Goal: Task Accomplishment & Management: Complete application form

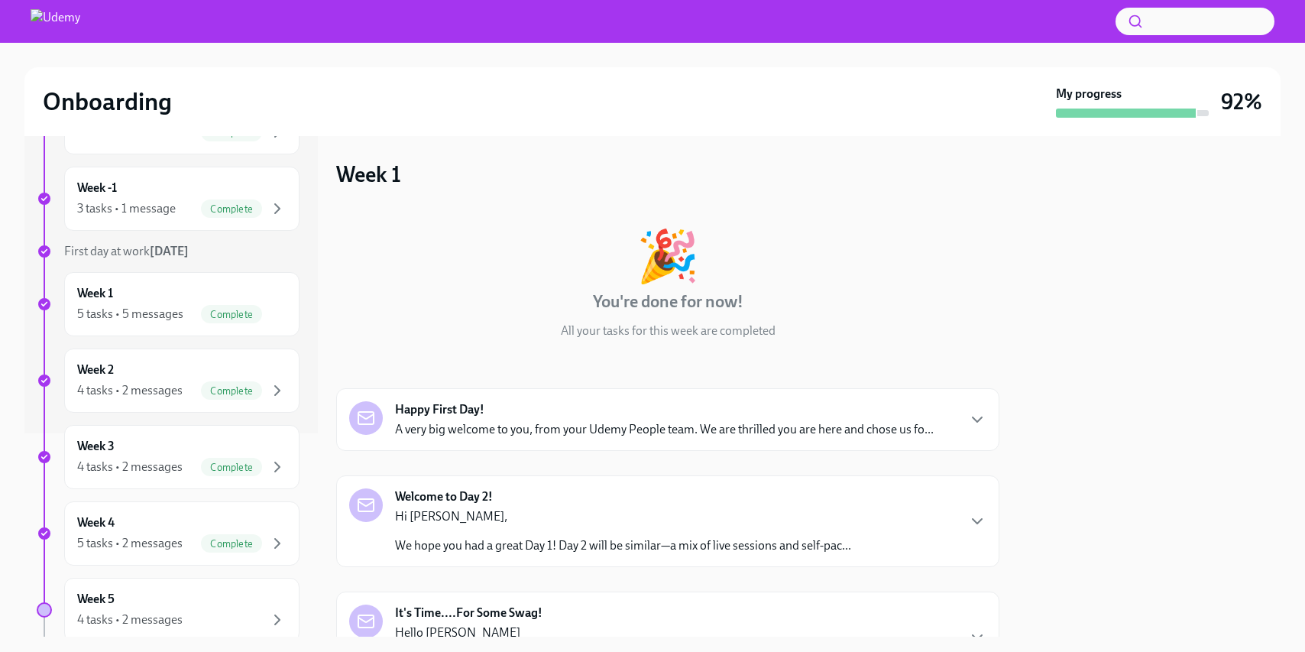
scroll to position [375, 0]
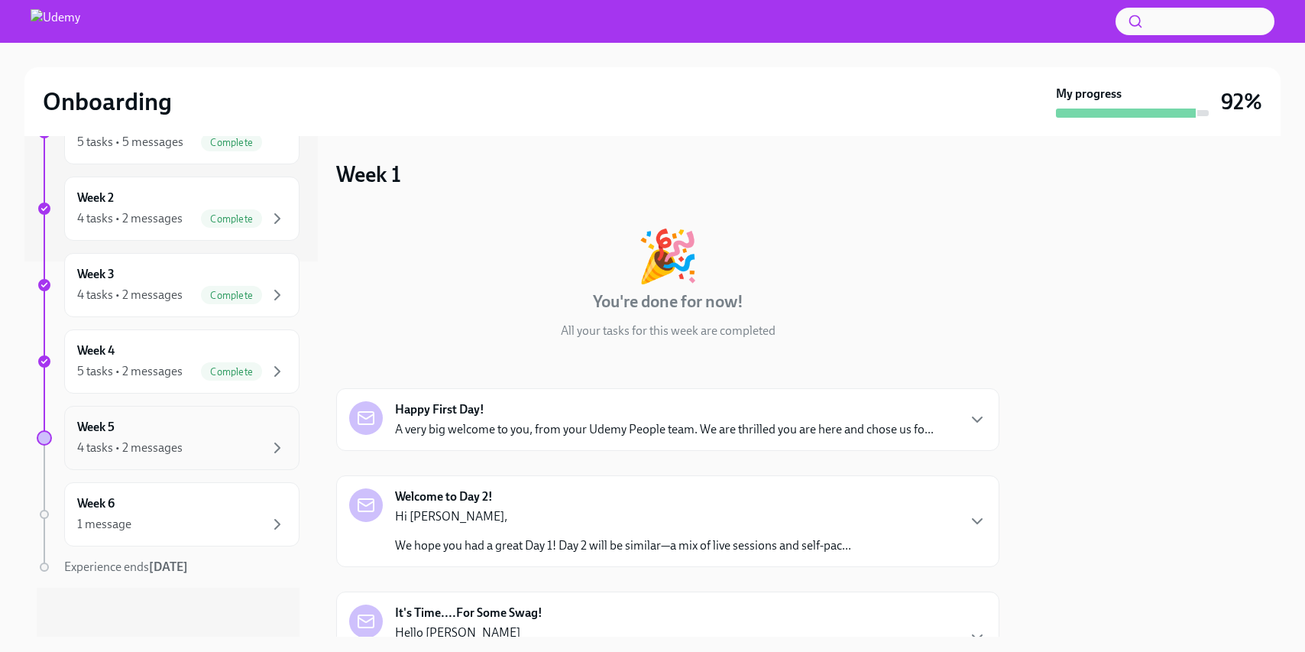
click at [239, 443] on div "4 tasks • 2 messages" at bounding box center [181, 448] width 209 height 18
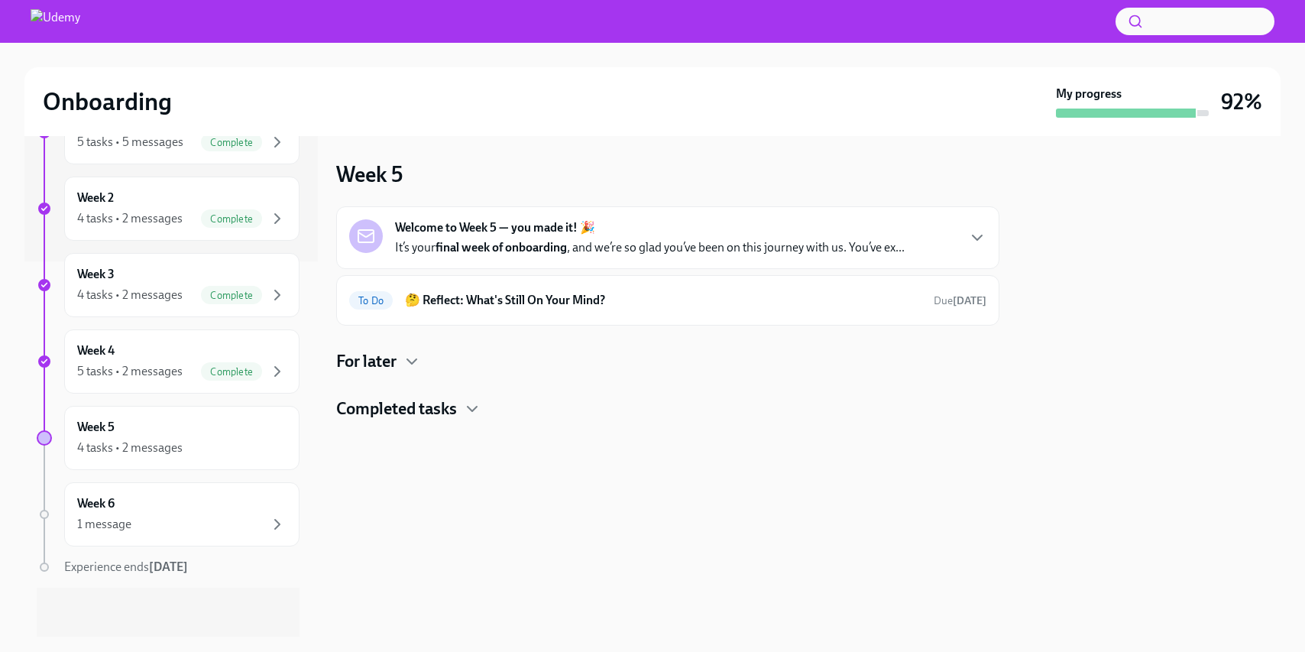
click at [905, 232] on div "Welcome to Week 5 — you made it! 🎉 It’s your final week of onboarding , and we’…" at bounding box center [650, 237] width 510 height 37
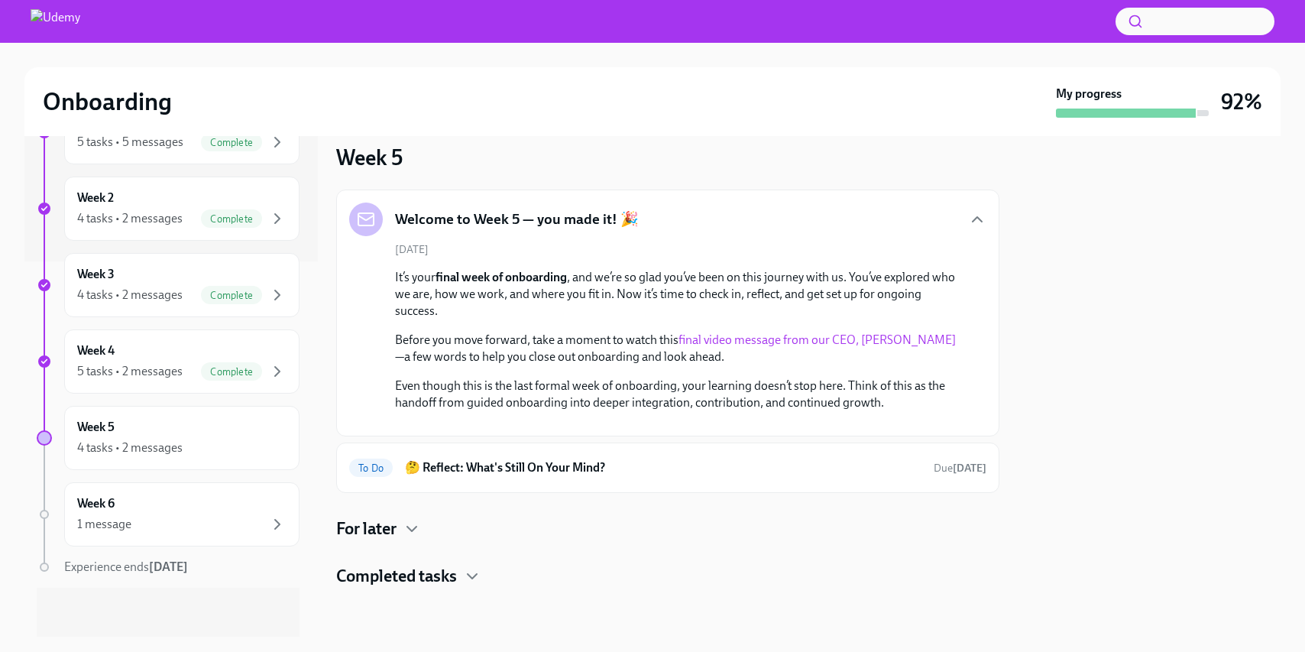
scroll to position [203, 0]
click at [671, 478] on div "To Do 🤔 Reflect: What's Still On Your Mind? Due in 2 days" at bounding box center [667, 467] width 637 height 24
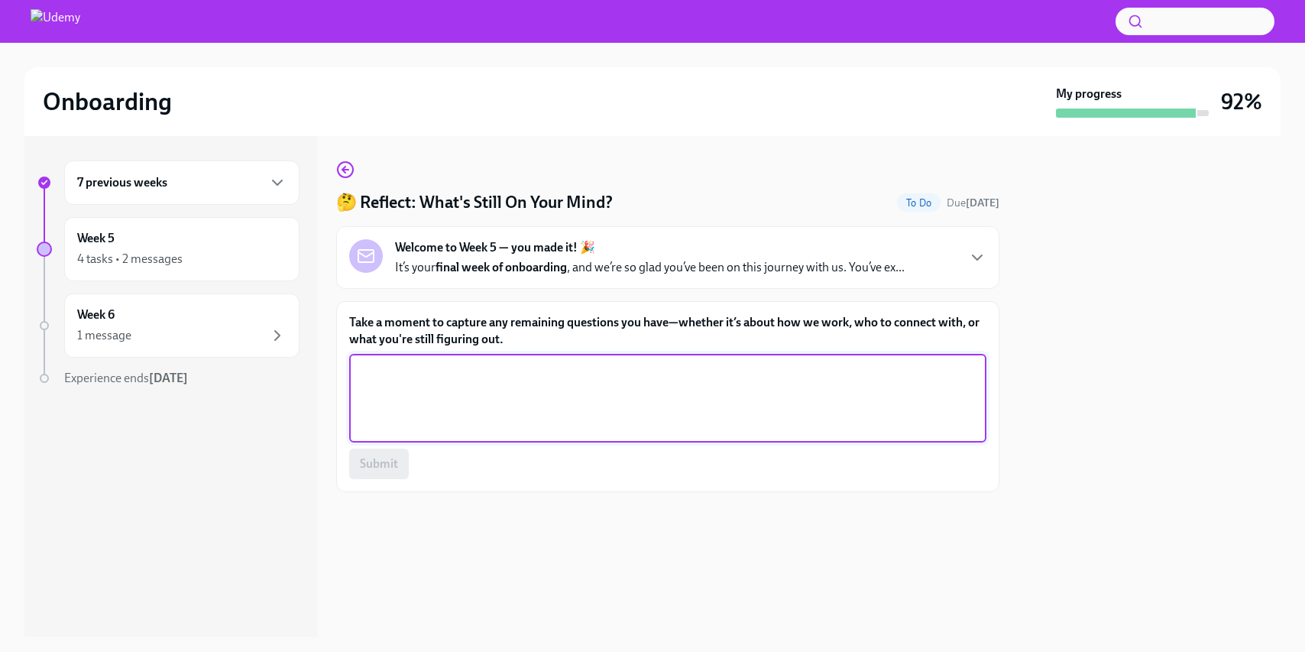
click at [500, 392] on textarea "Take a moment to capture any remaining questions you have—whether it’s about ho…" at bounding box center [667, 397] width 619 height 73
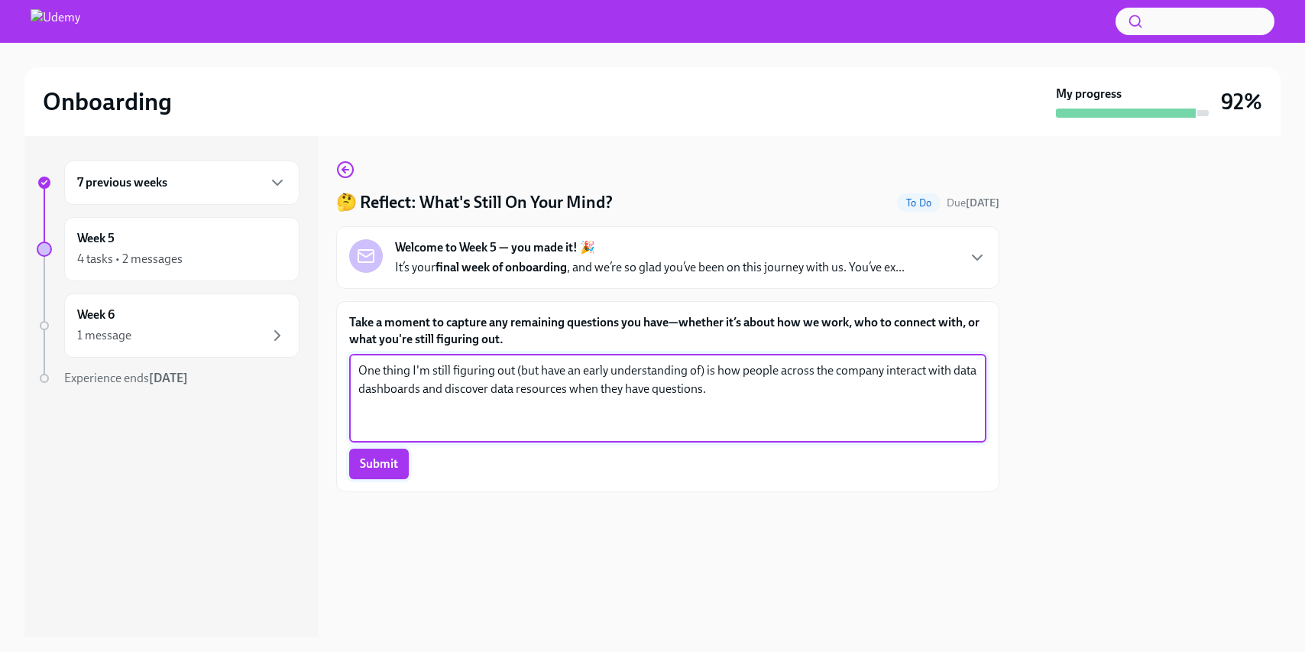
type textarea "One thing I'm still figuring out (but have an early understanding of) is how pe…"
click at [381, 468] on span "Submit" at bounding box center [379, 463] width 38 height 15
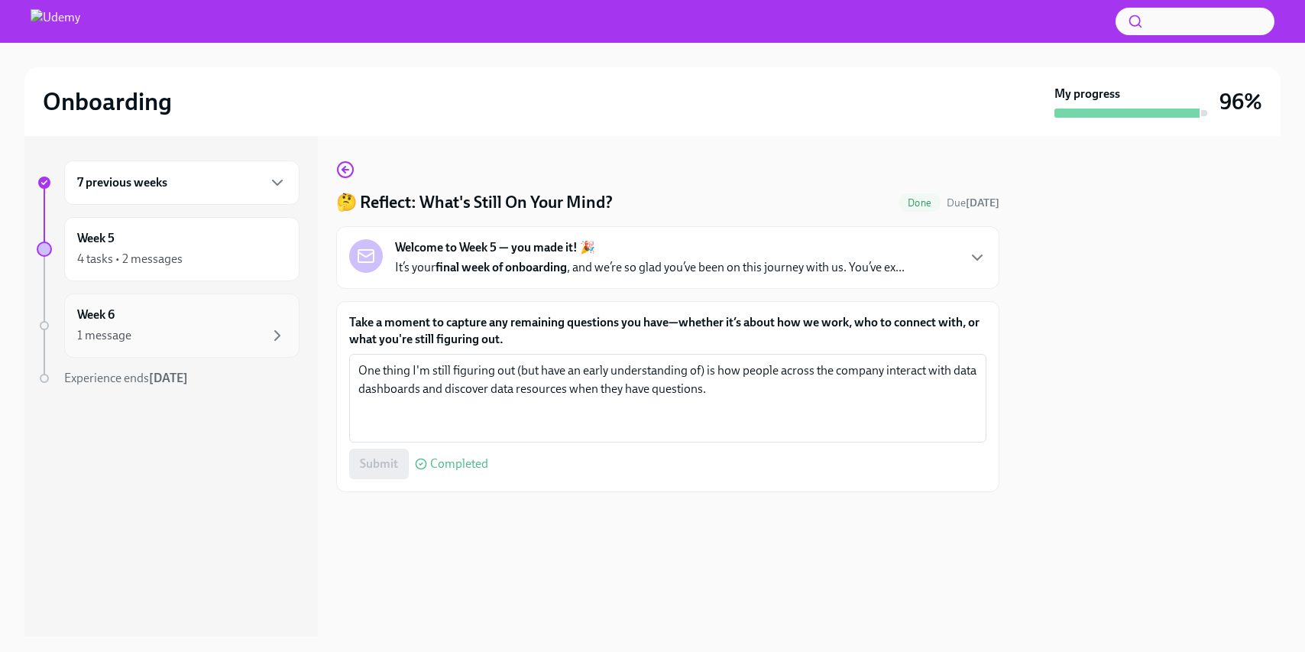
click at [155, 332] on div "1 message" at bounding box center [181, 335] width 209 height 18
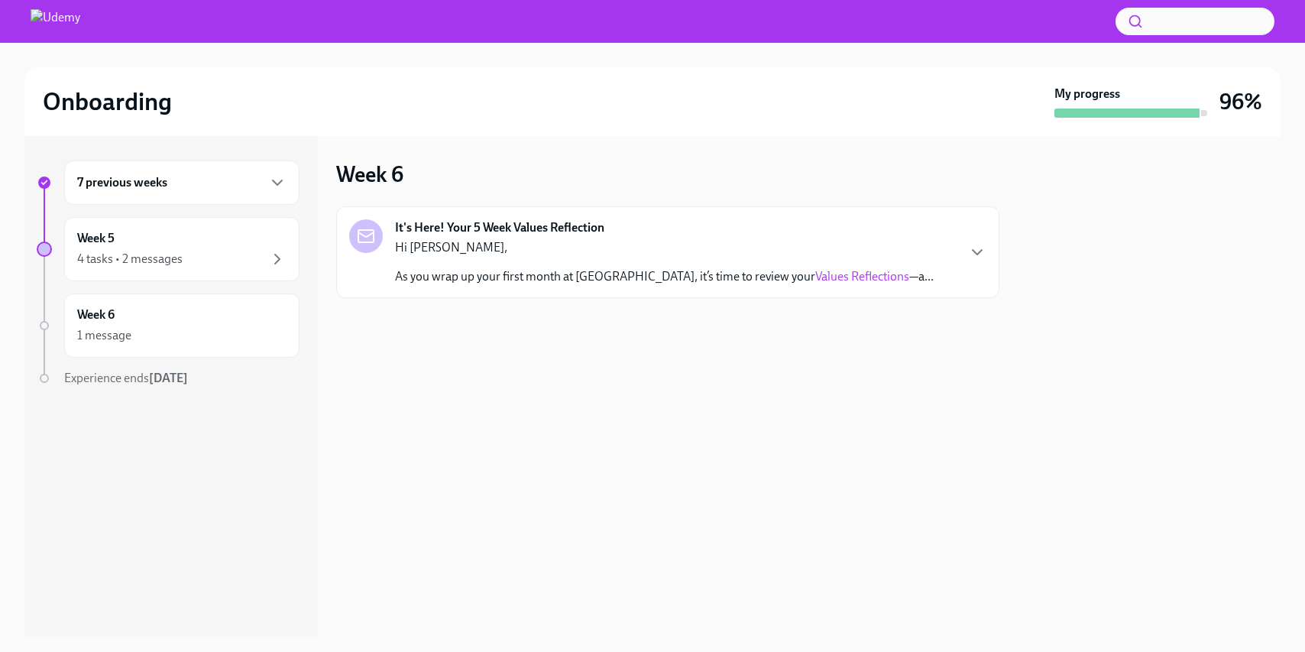
click at [556, 281] on p "As you wrap up your first month at Udemy, it’s time to review your Values Refle…" at bounding box center [664, 276] width 539 height 17
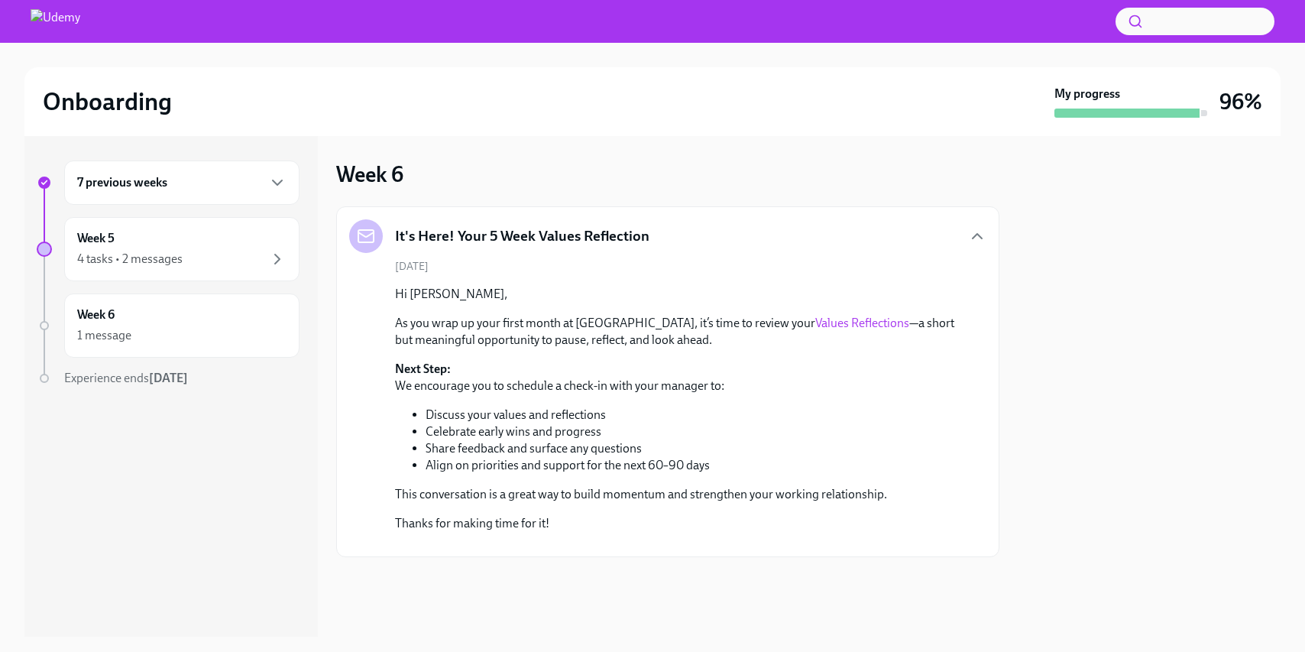
click at [815, 323] on link "Values Reflections" at bounding box center [862, 323] width 94 height 15
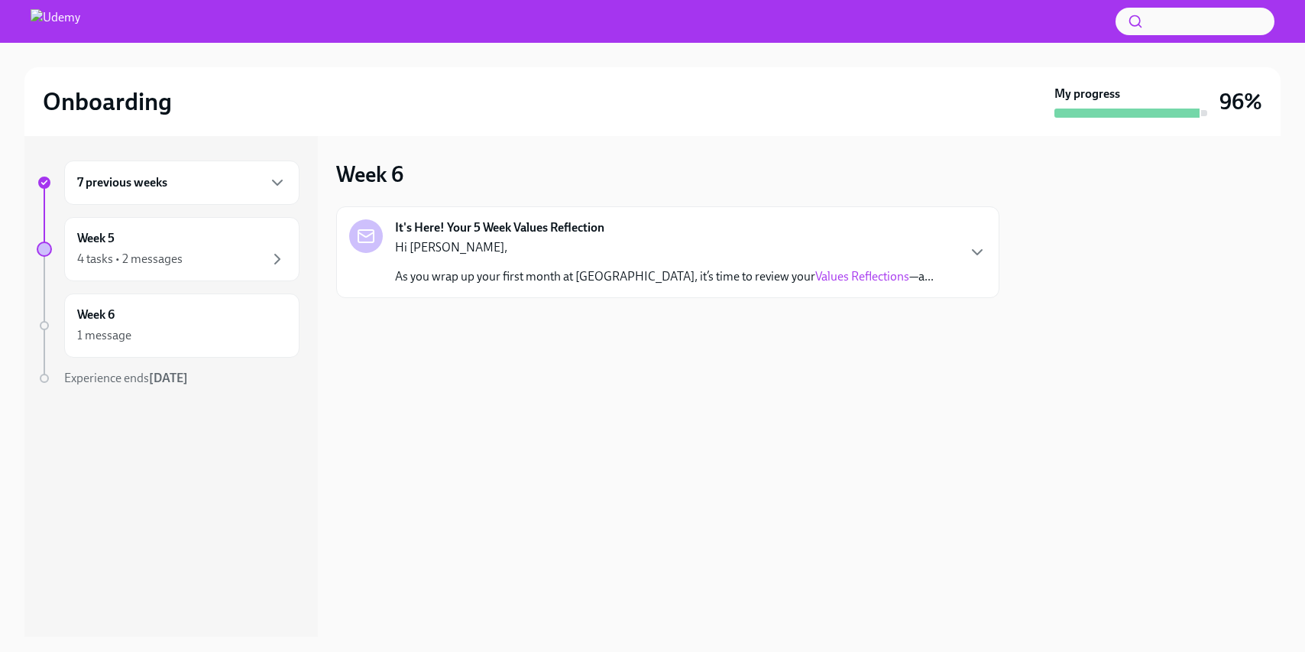
click at [815, 280] on link "Values Reflections" at bounding box center [862, 276] width 94 height 15
